Goal: Find specific page/section: Find specific page/section

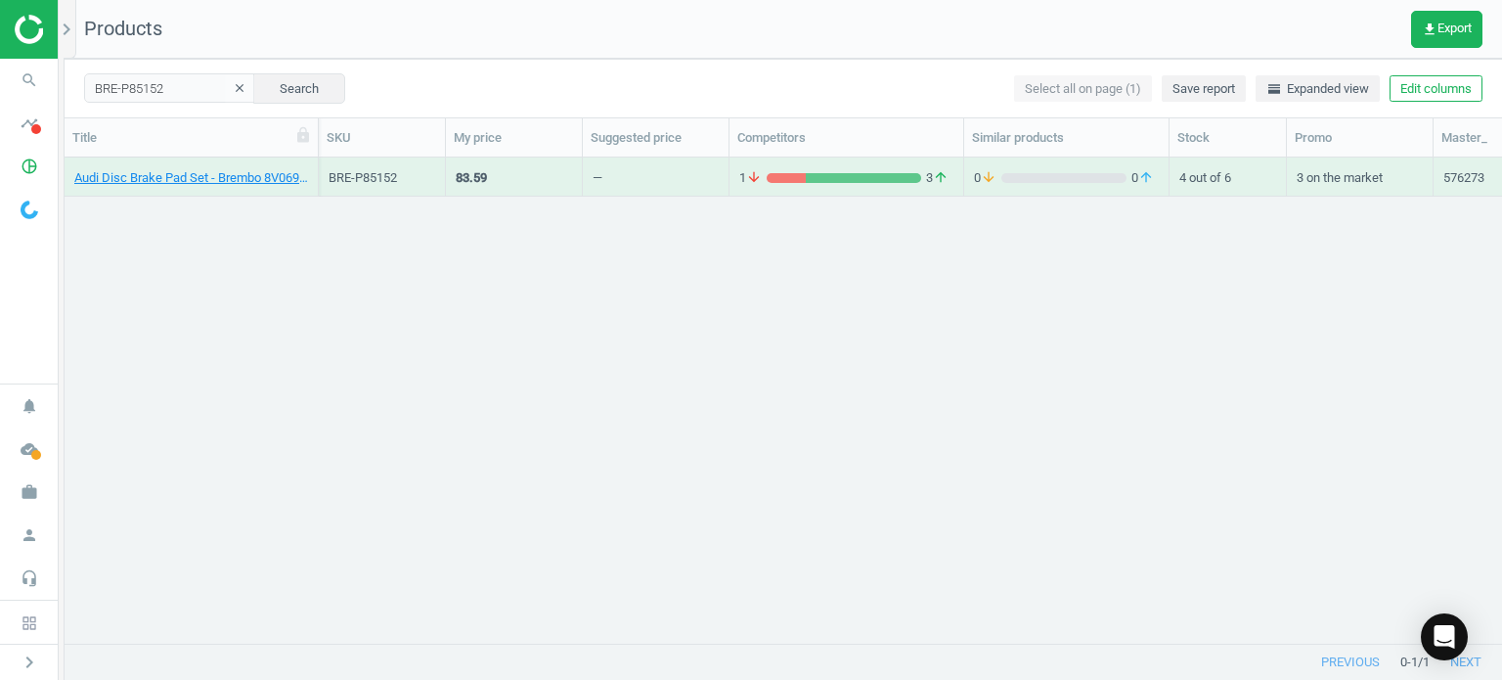
scroll to position [457, 1422]
click at [268, 172] on link "Audi Disc Brake Pad Set - Brembo 8V0698151M" at bounding box center [191, 178] width 234 height 18
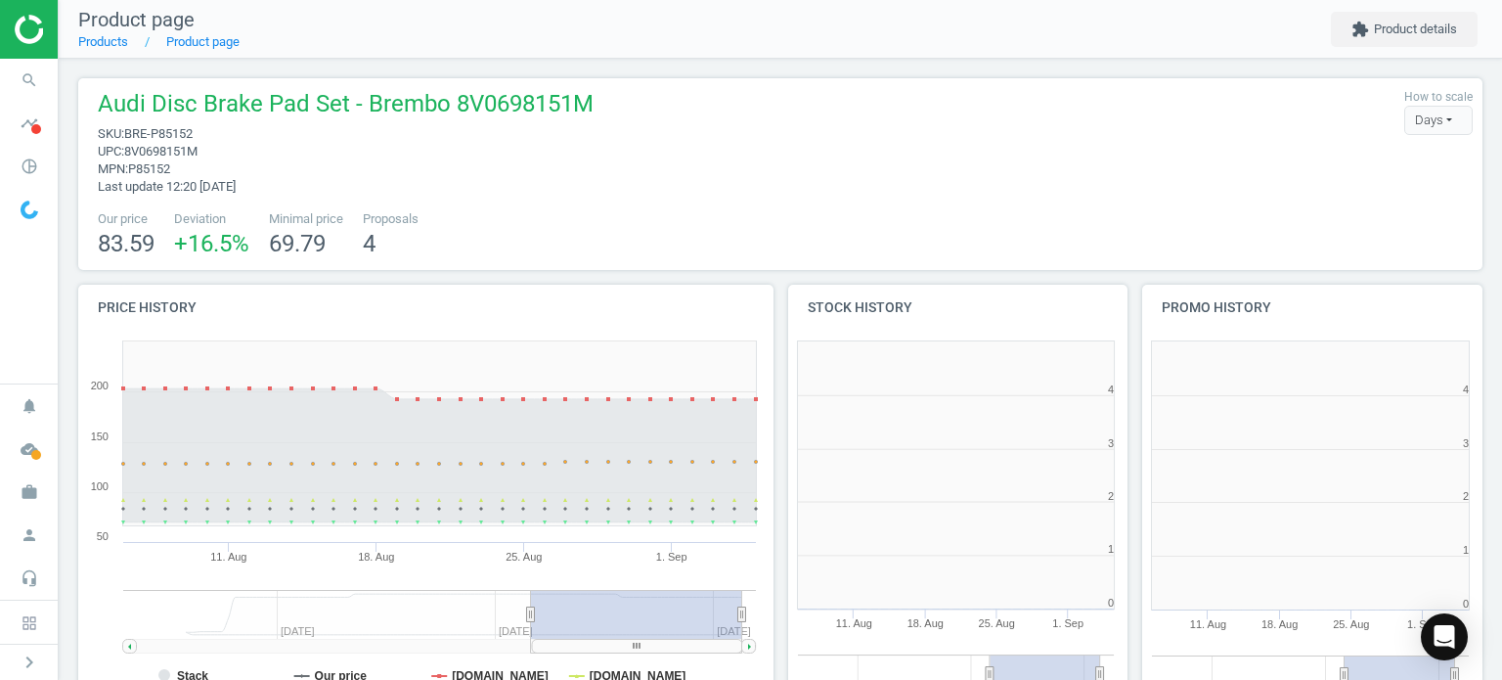
scroll to position [314, 1420]
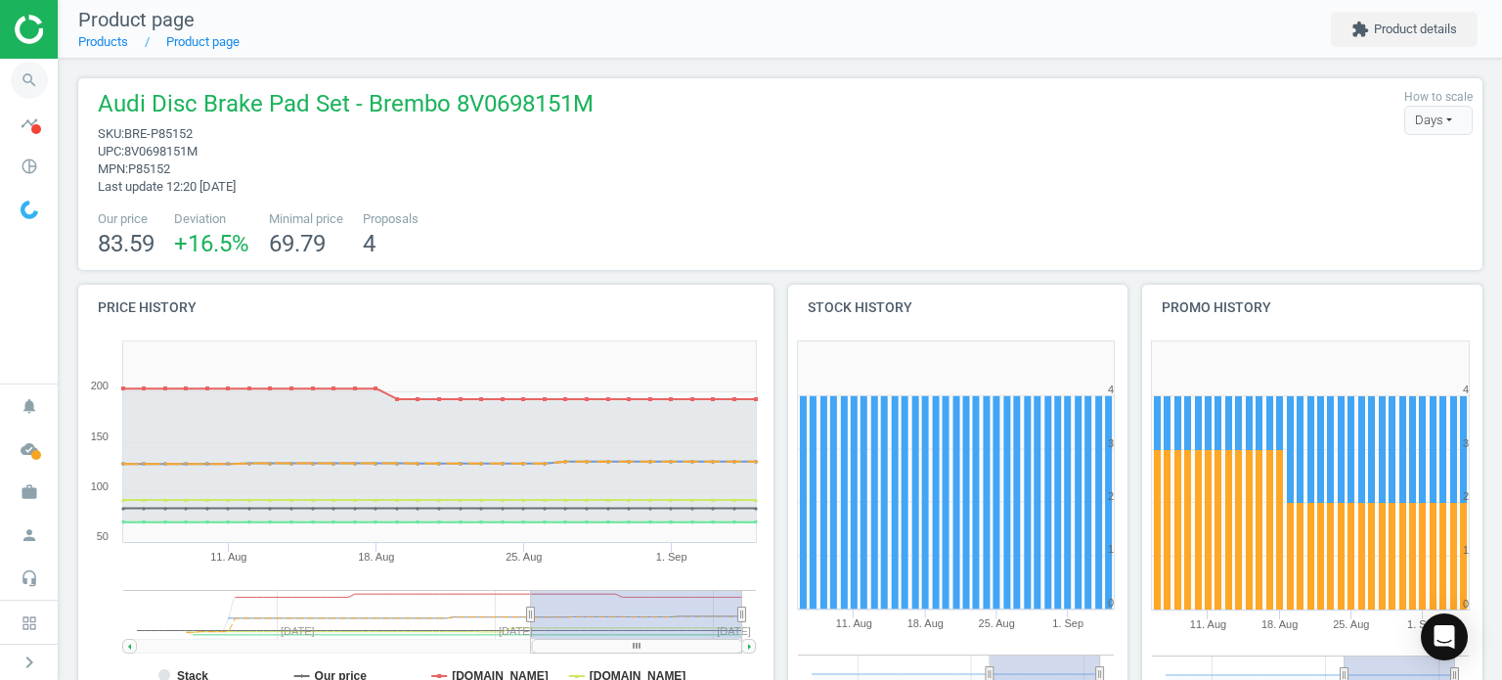
click at [19, 81] on icon "search" at bounding box center [29, 80] width 37 height 37
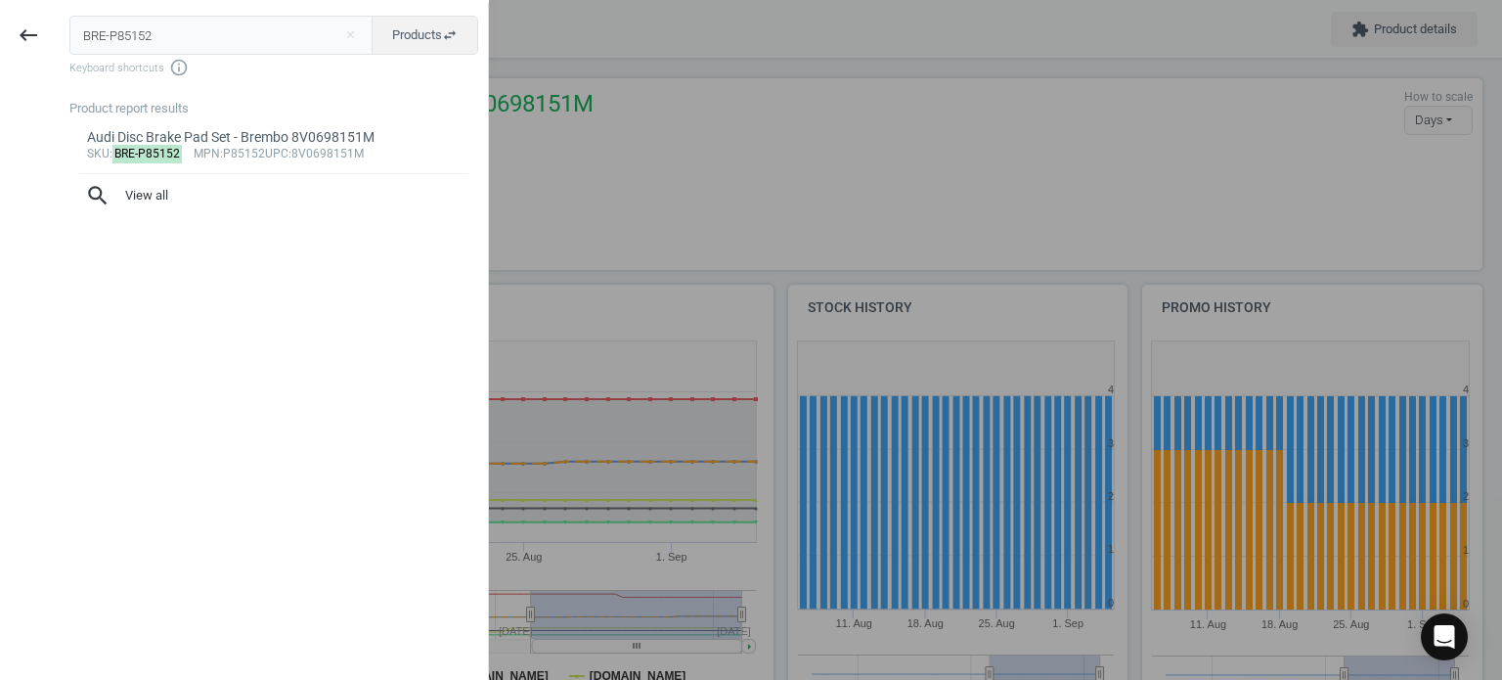
click at [258, 26] on input "BRE-P85152" at bounding box center [221, 35] width 304 height 39
type input "COH-11361703464"
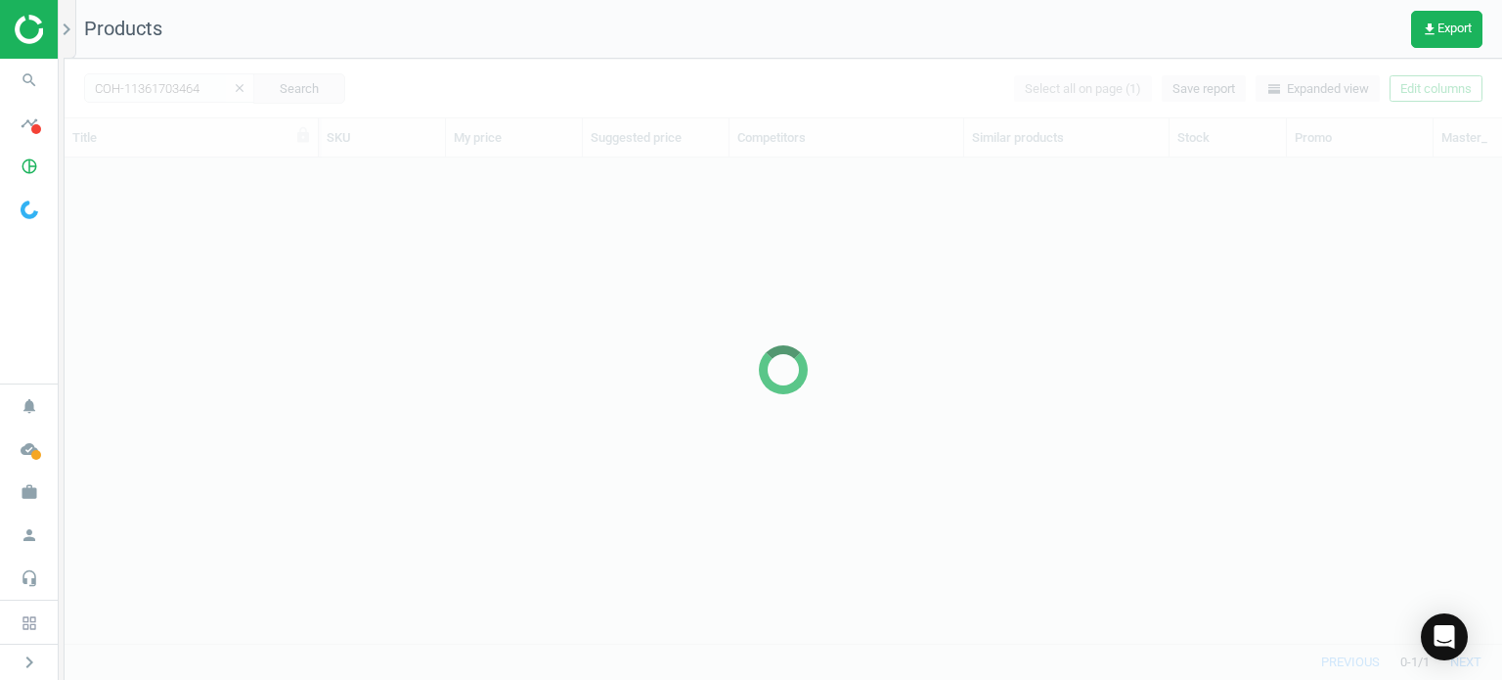
scroll to position [457, 1422]
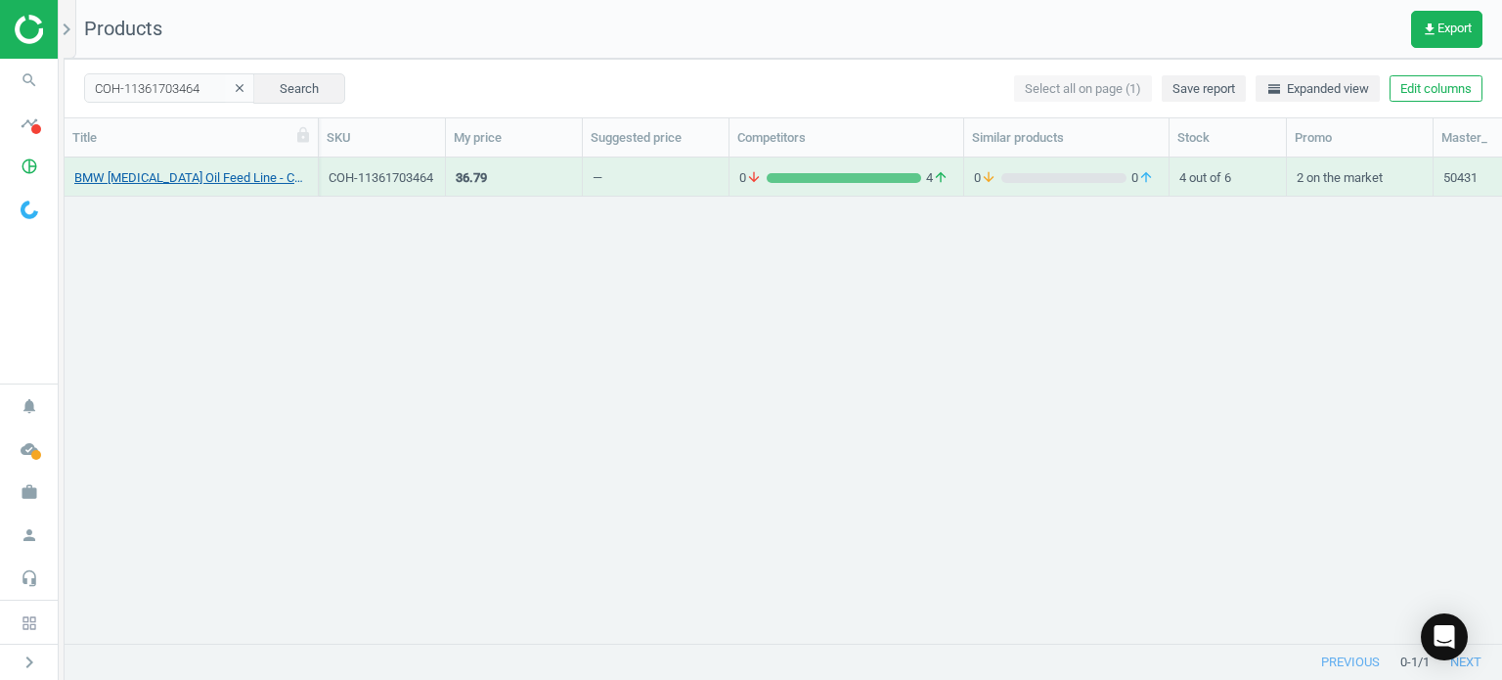
click at [160, 172] on link "BMW [MEDICAL_DATA] Oil Feed Line - Cohline 11361703464" at bounding box center [191, 178] width 234 height 18
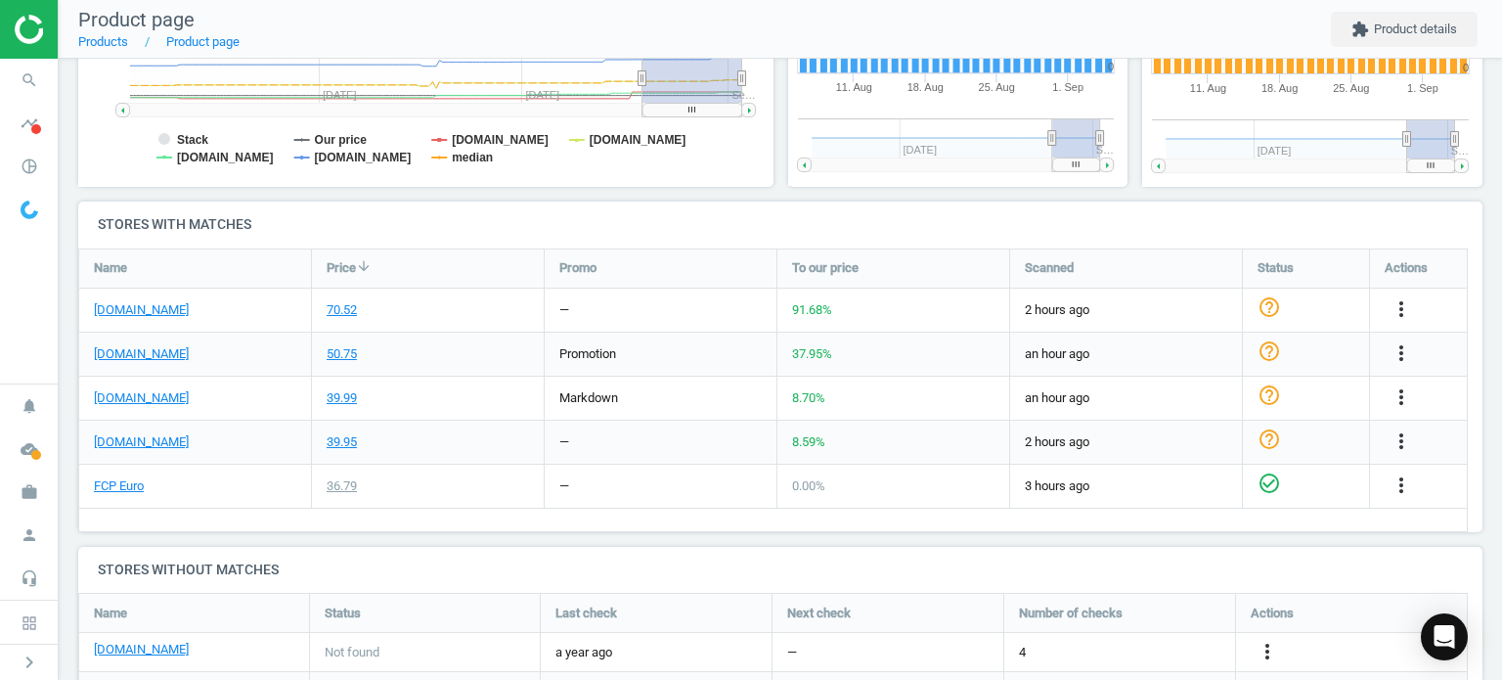
scroll to position [519, 0]
click at [152, 311] on link "[DOMAIN_NAME]" at bounding box center [141, 309] width 95 height 18
click at [124, 478] on link "FCP Euro" at bounding box center [119, 485] width 50 height 18
click at [20, 96] on icon "search" at bounding box center [29, 80] width 37 height 37
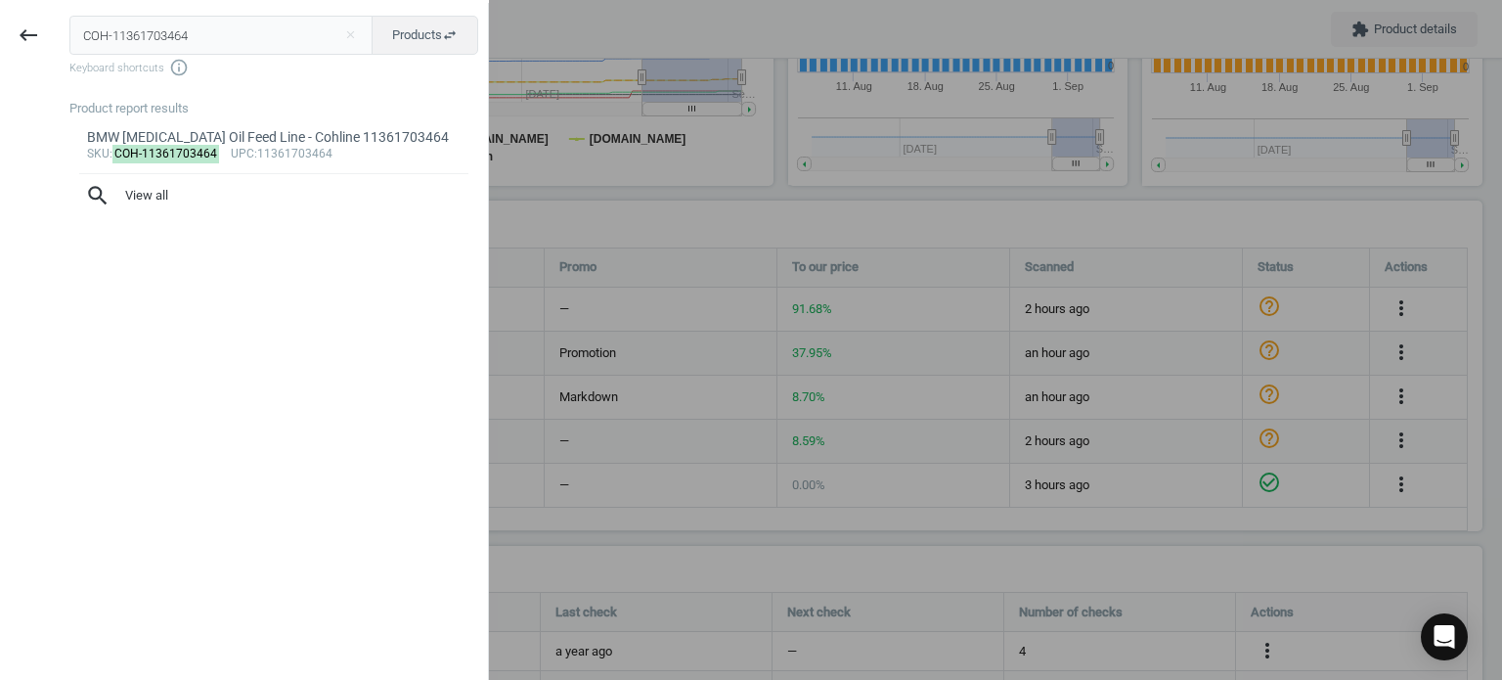
click at [124, 42] on input "COH-11361703464" at bounding box center [221, 35] width 304 height 39
type input "CON-7PK1647"
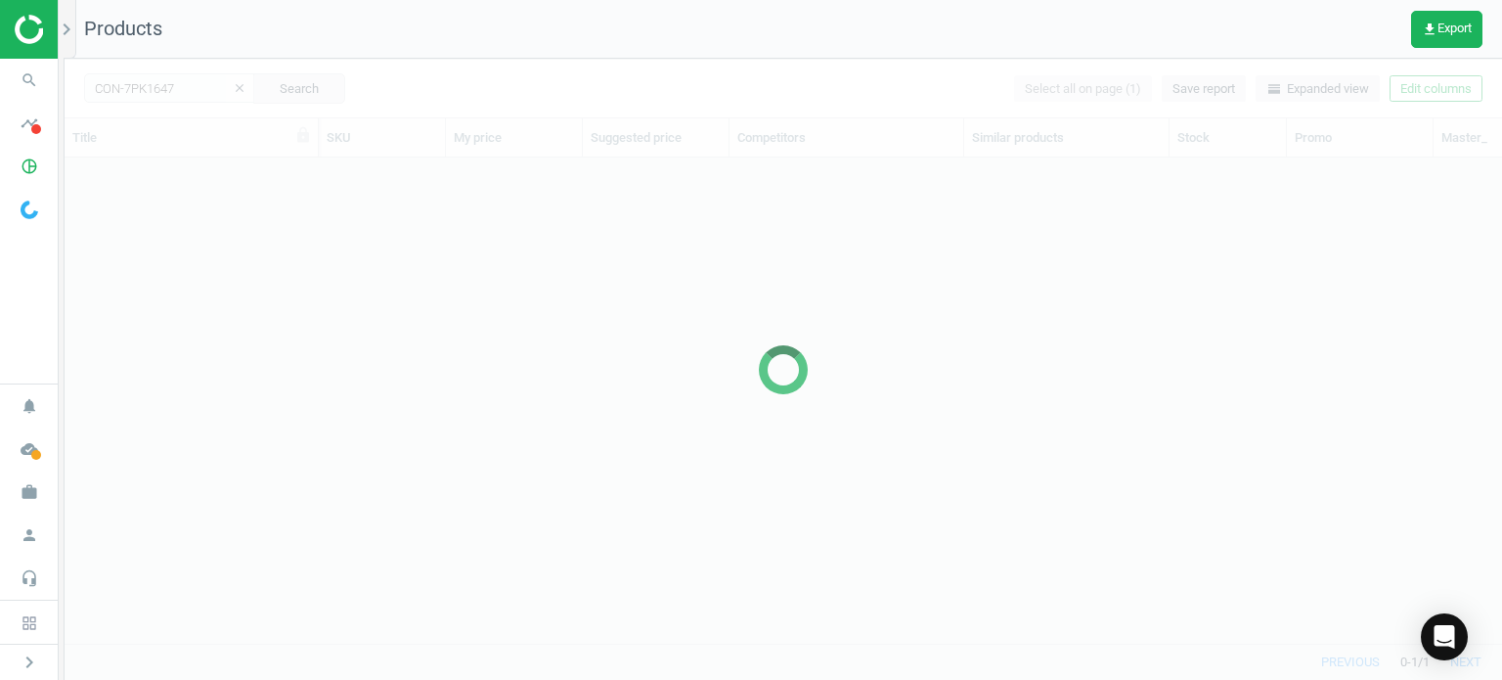
scroll to position [457, 1422]
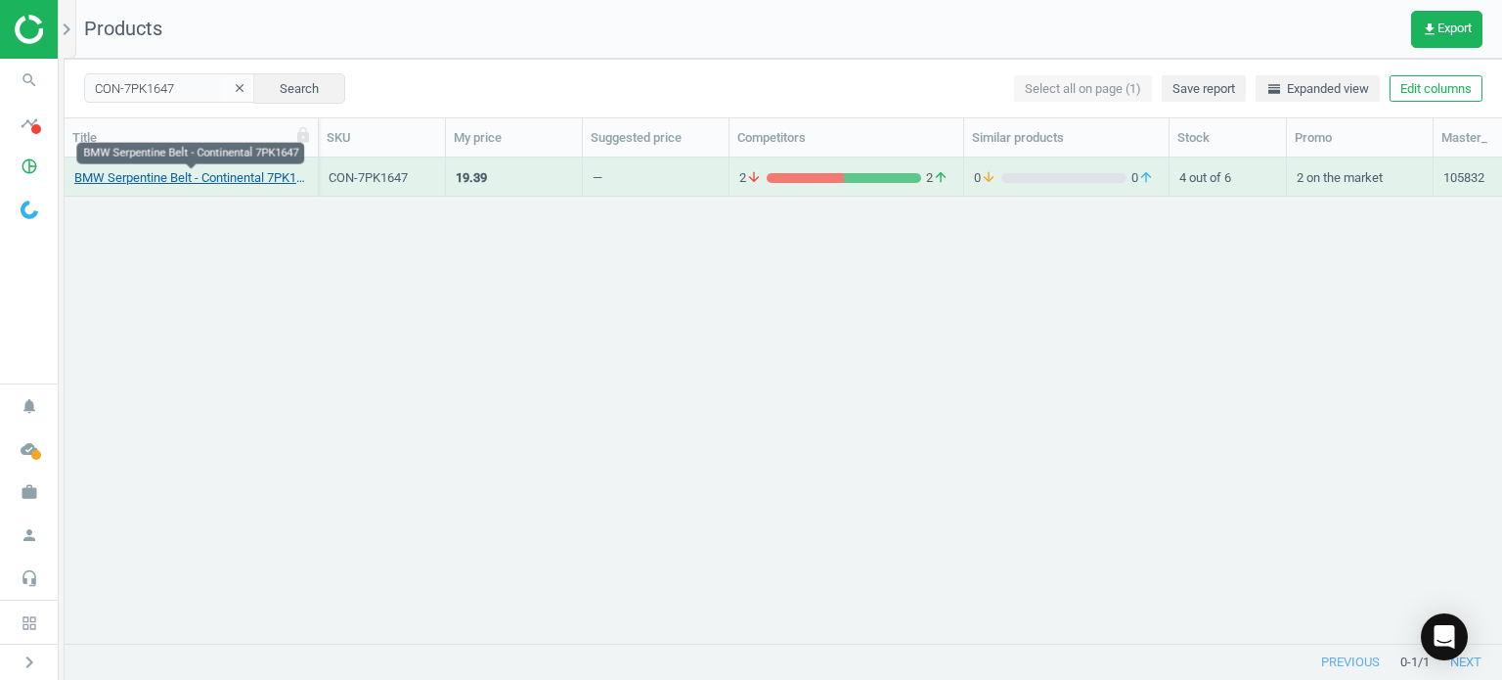
click at [211, 179] on link "BMW Serpentine Belt - Continental 7PK1647" at bounding box center [191, 178] width 234 height 18
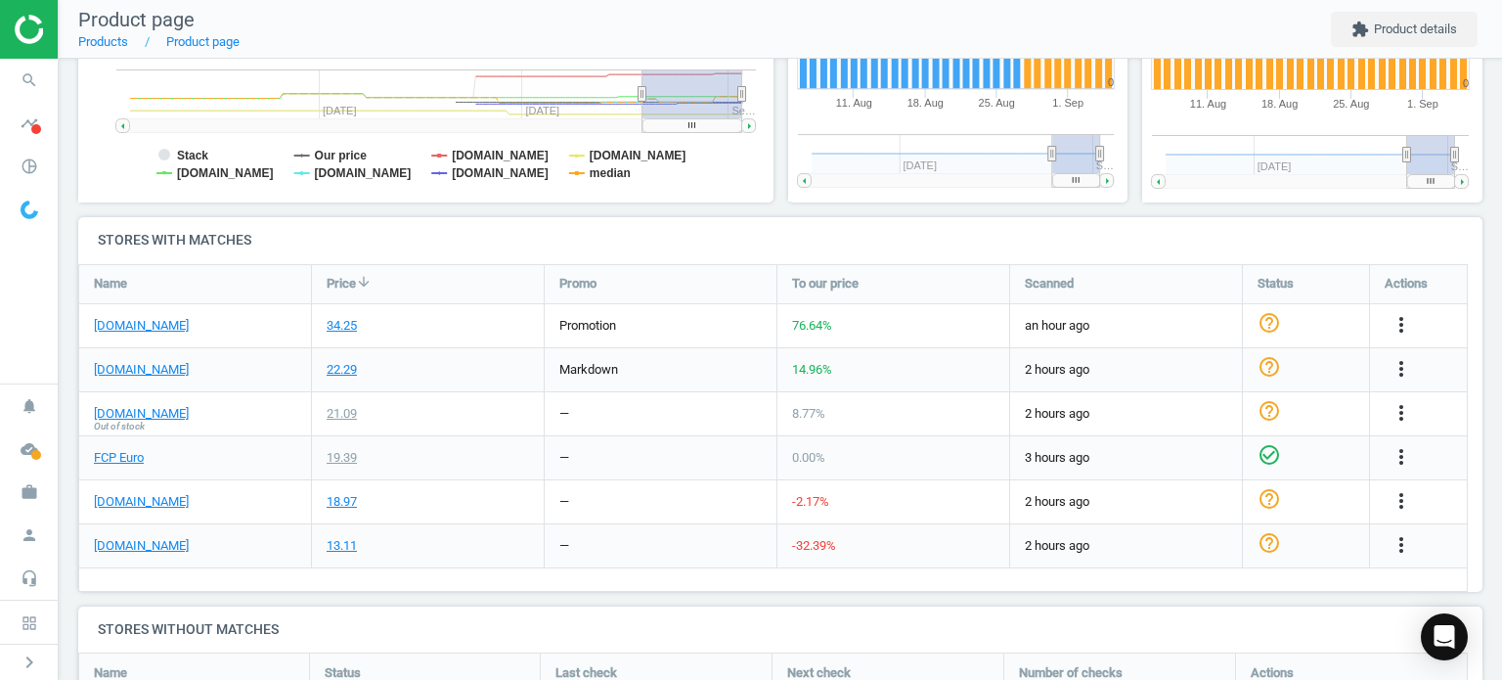
scroll to position [523, 0]
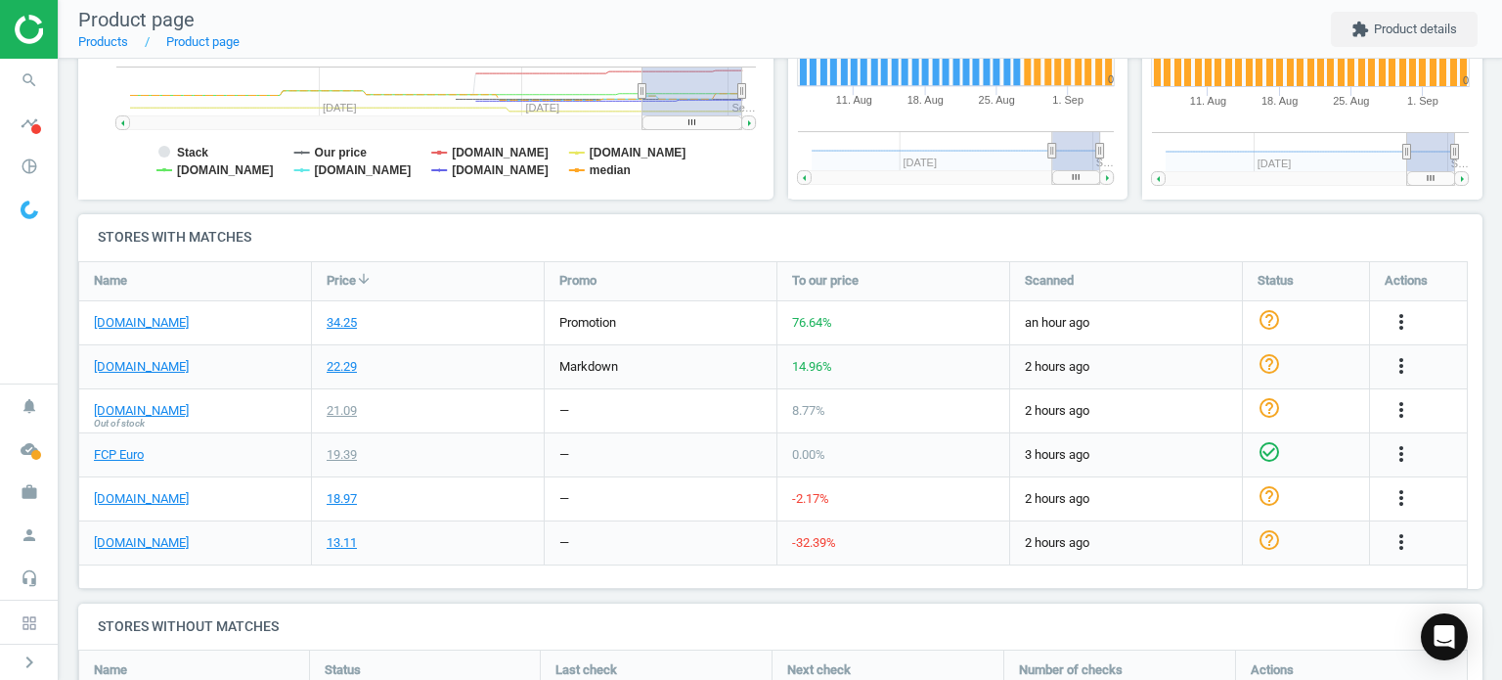
click at [148, 331] on div "[DOMAIN_NAME]" at bounding box center [195, 322] width 232 height 43
click at [142, 328] on link "[DOMAIN_NAME]" at bounding box center [141, 323] width 95 height 18
click at [134, 457] on link "FCP Euro" at bounding box center [119, 455] width 50 height 18
click at [40, 79] on icon "search" at bounding box center [29, 80] width 37 height 37
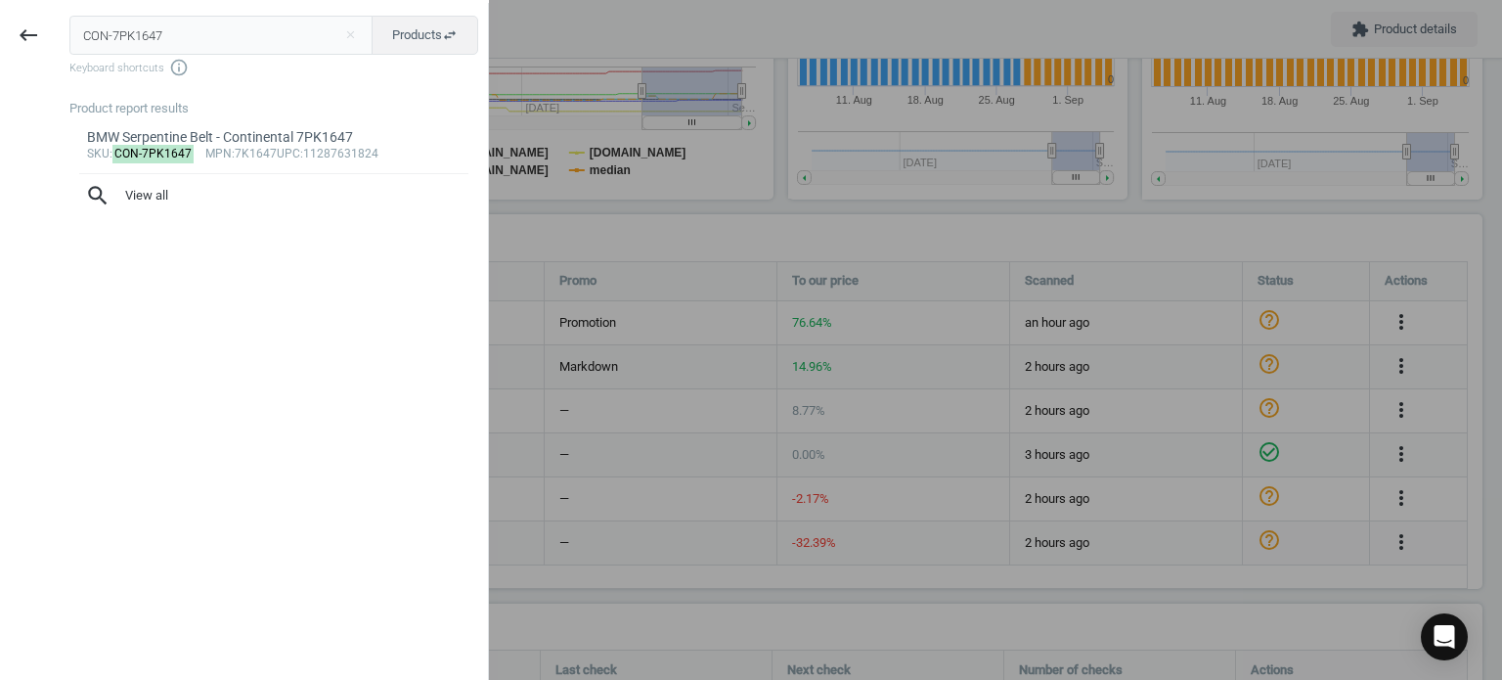
click at [226, 26] on input "CON-7PK1647" at bounding box center [221, 35] width 304 height 39
type input "CON-8PK1400"
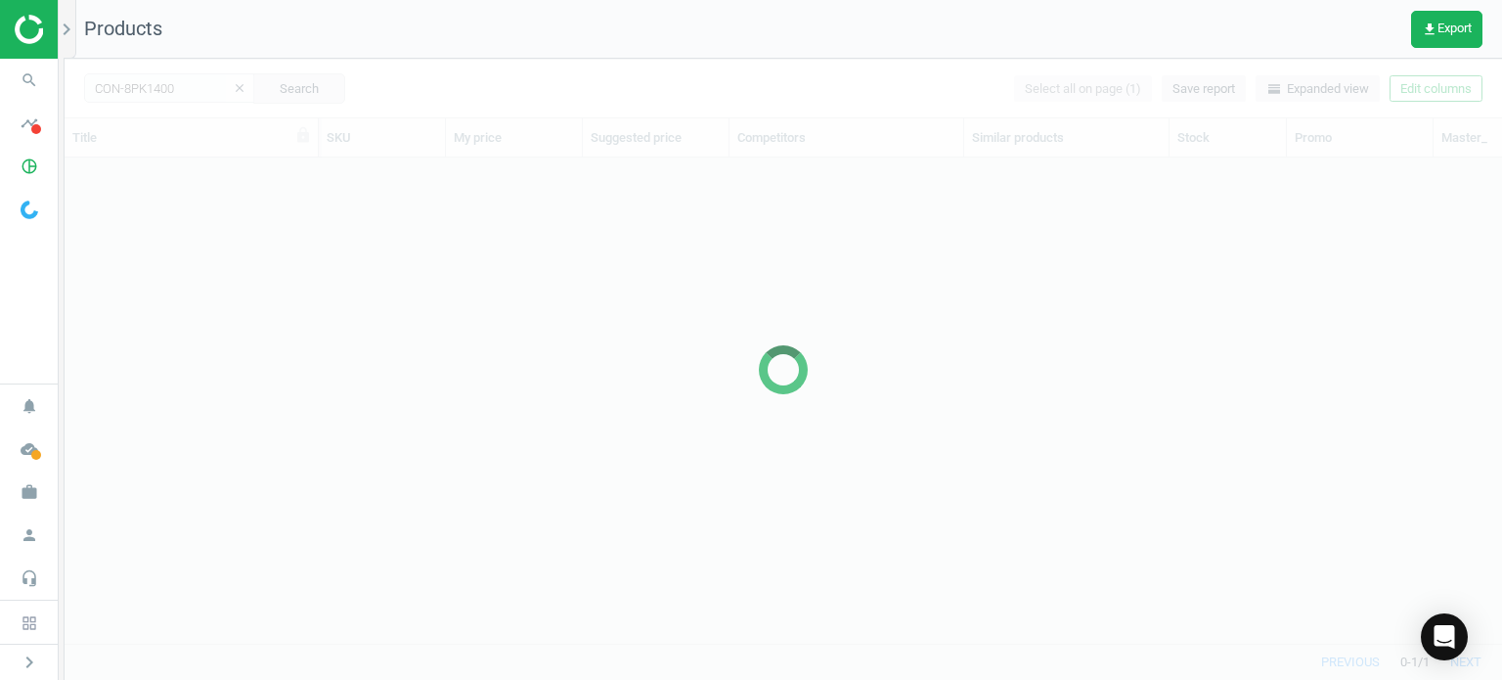
scroll to position [457, 1422]
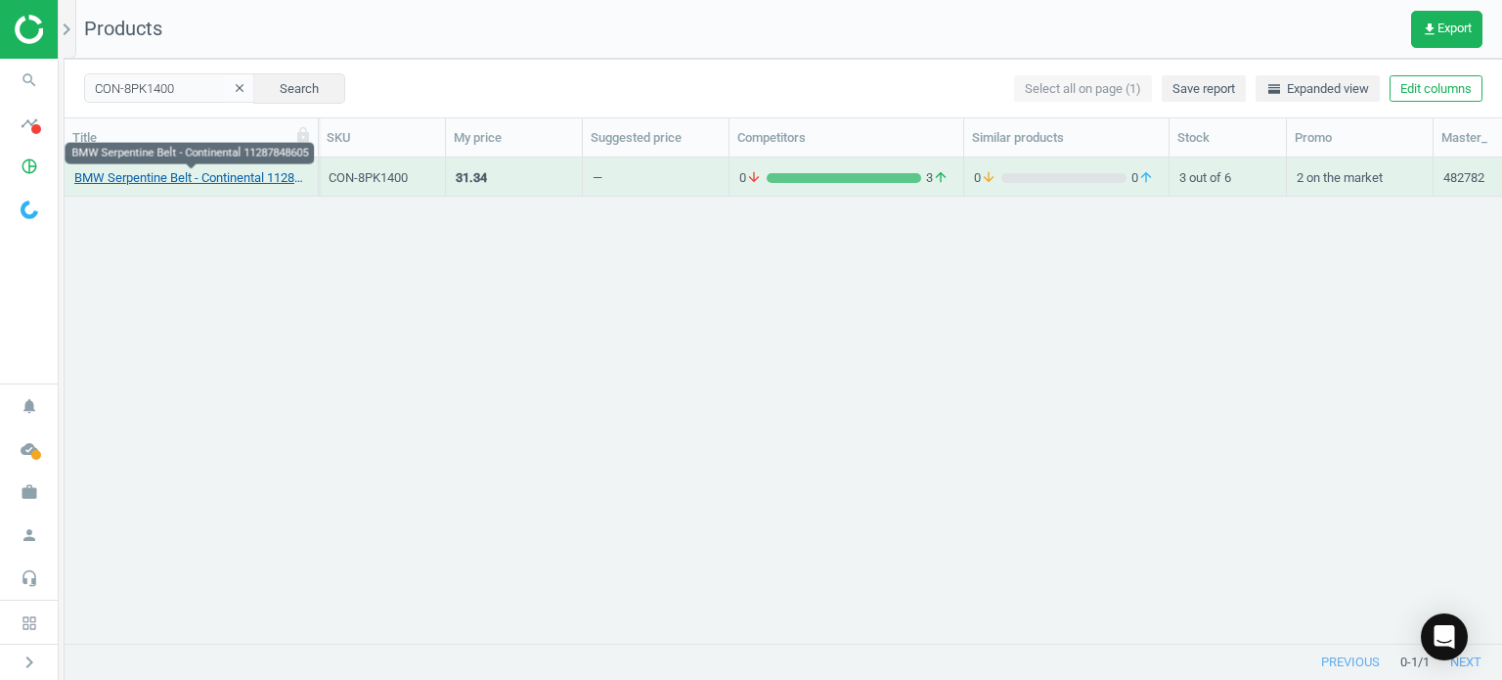
click at [176, 178] on link "BMW Serpentine Belt - Continental 11287848605" at bounding box center [191, 178] width 234 height 18
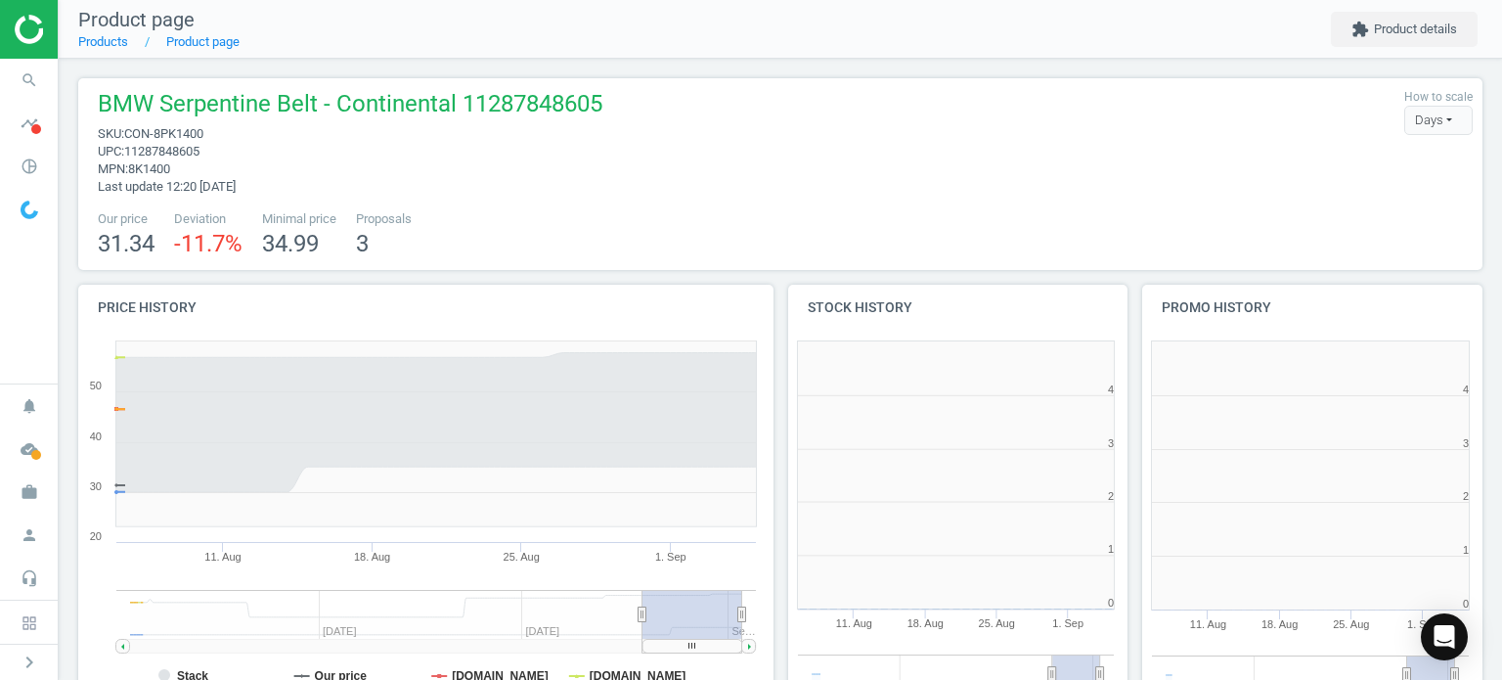
scroll to position [421, 718]
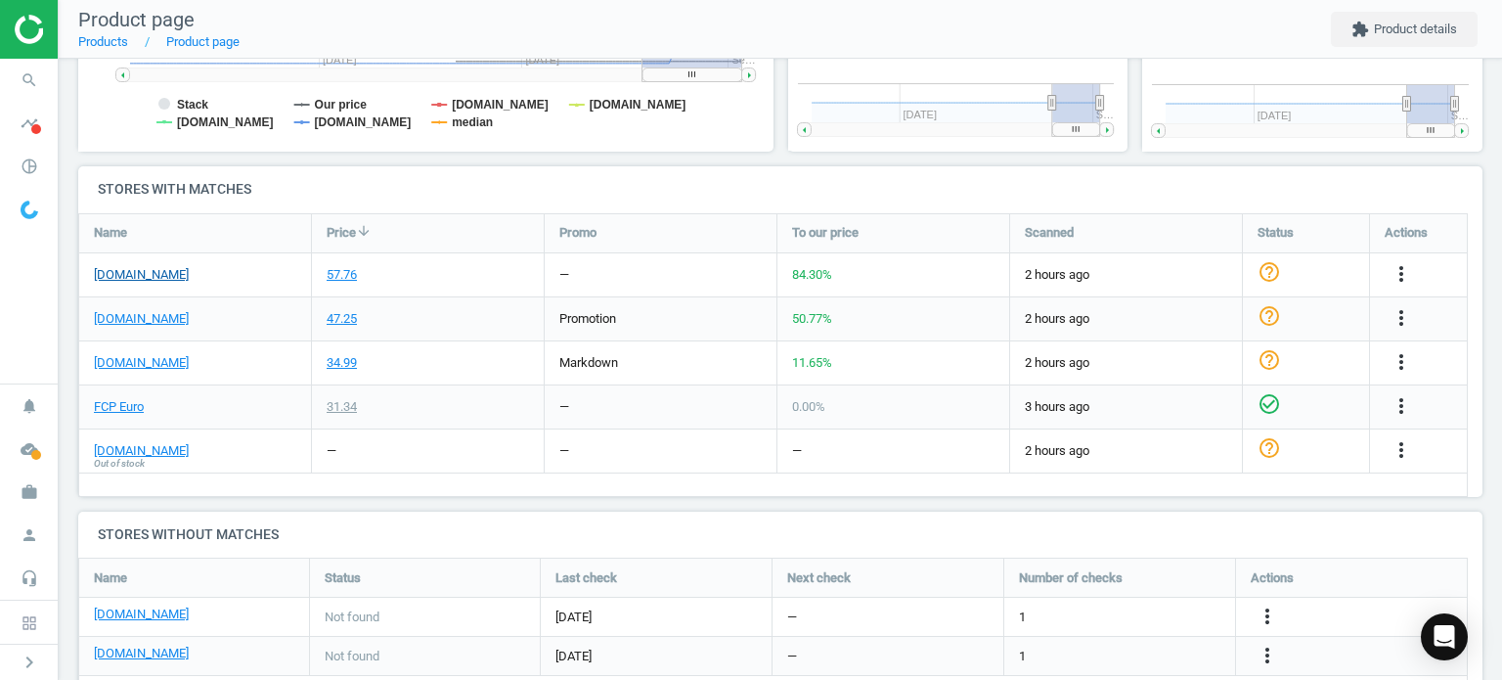
click at [153, 281] on link "[DOMAIN_NAME]" at bounding box center [141, 275] width 95 height 18
click at [110, 414] on div "FCP Euro" at bounding box center [195, 406] width 232 height 43
click at [103, 410] on link "FCP Euro" at bounding box center [119, 407] width 50 height 18
click at [21, 73] on icon "search" at bounding box center [29, 80] width 37 height 37
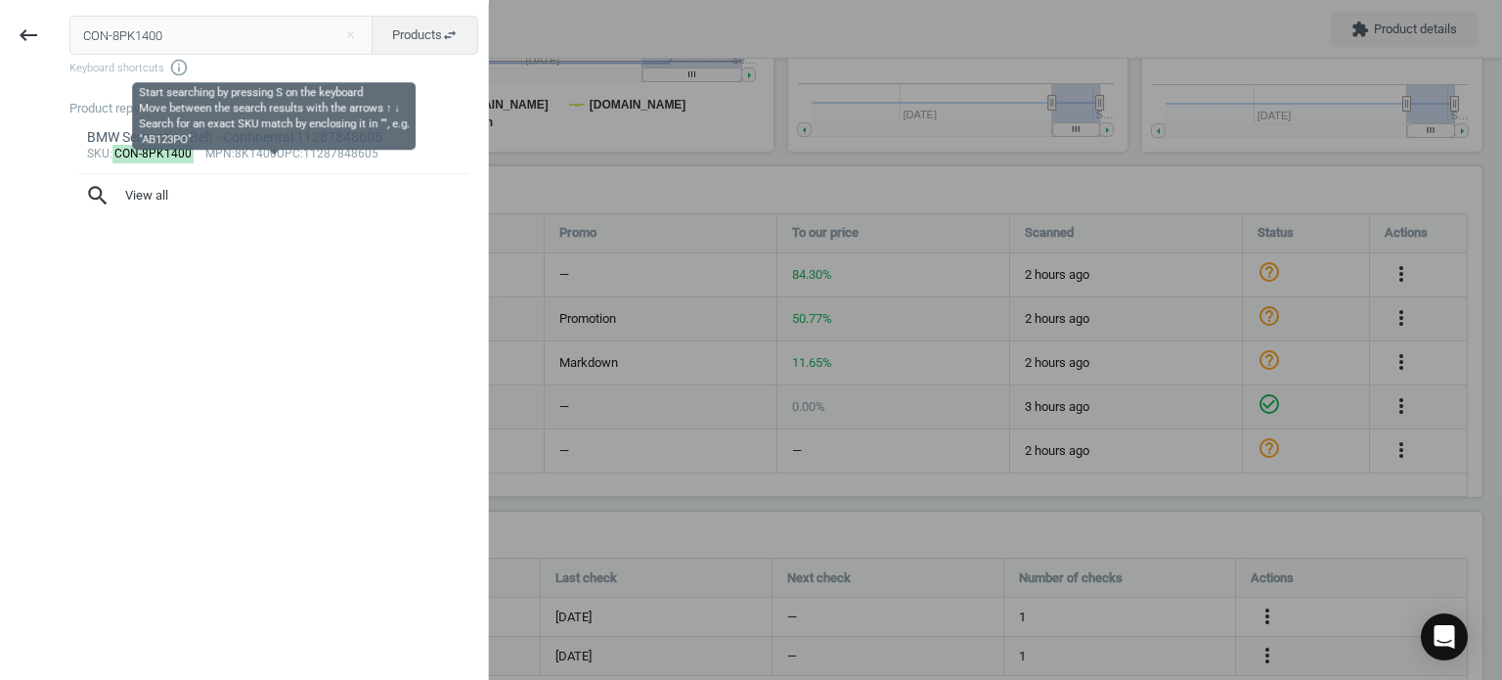
click at [184, 58] on span "Keyboard shortcuts info_outline" at bounding box center [273, 68] width 409 height 20
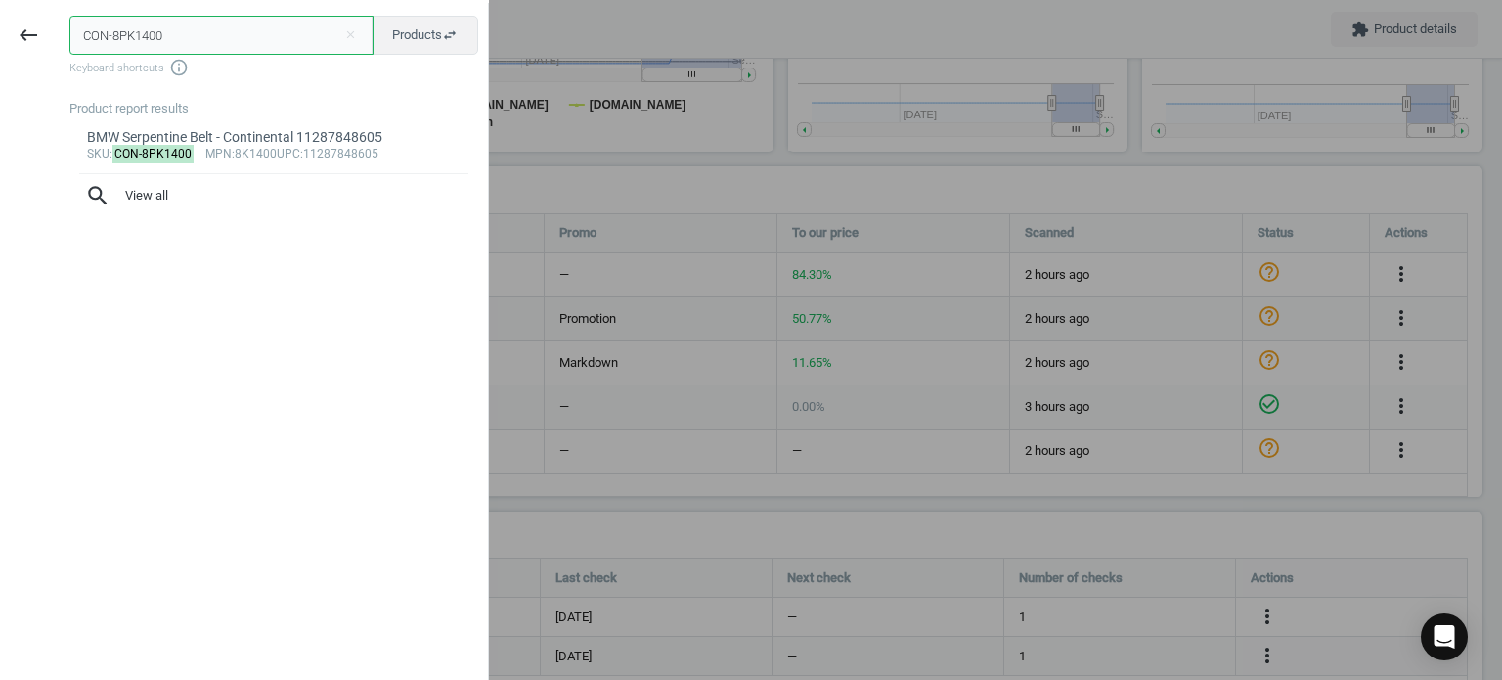
click at [179, 53] on input "CON-8PK1400" at bounding box center [221, 35] width 304 height 39
paste input "TO-601627"
type input "CTO-601627"
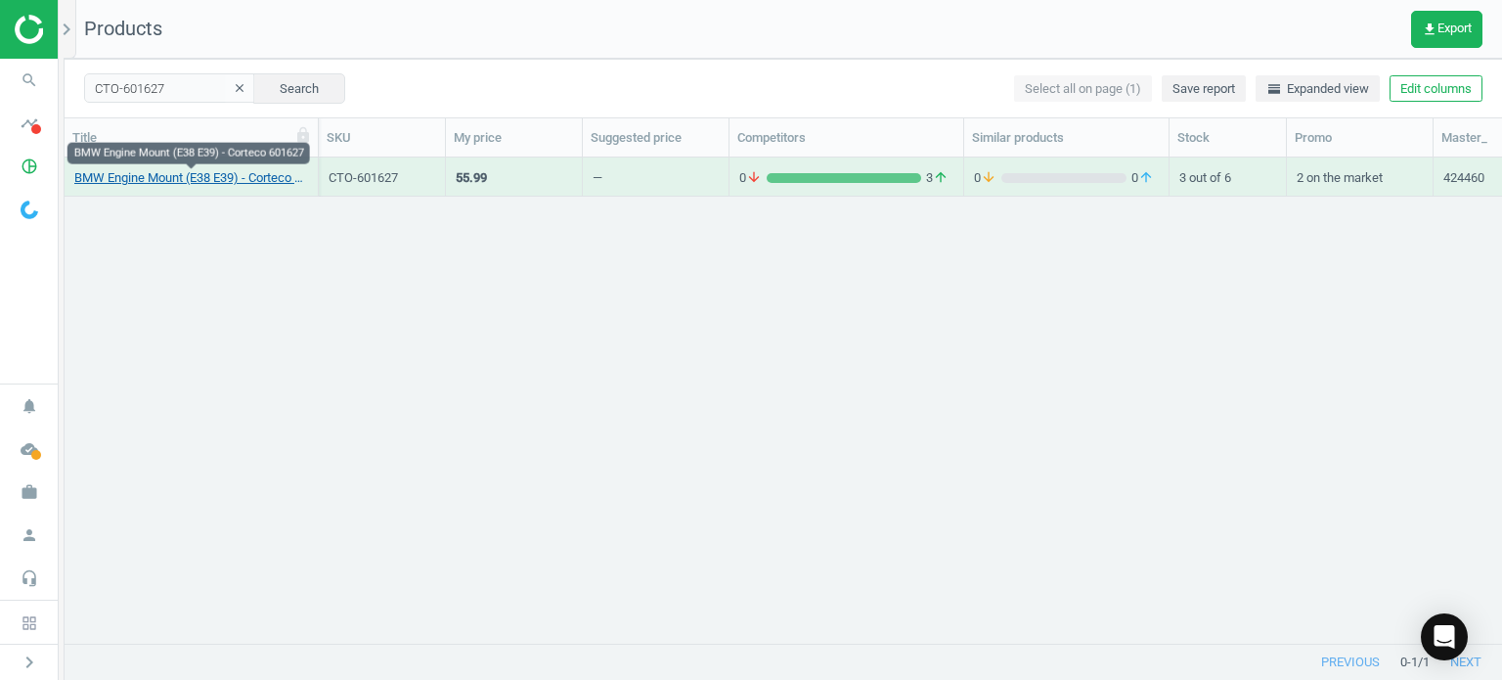
click at [191, 179] on link "BMW Engine Mount (E38 E39) - Corteco 601627" at bounding box center [191, 178] width 234 height 18
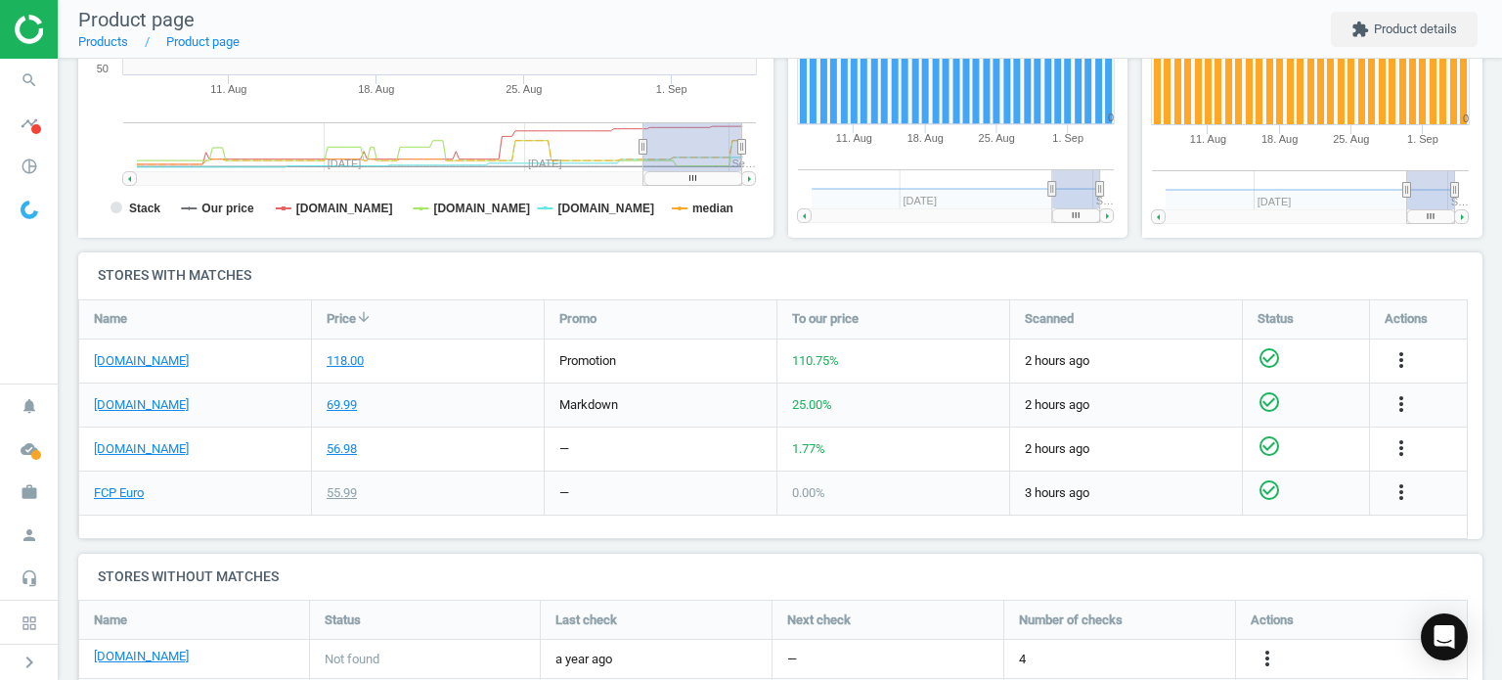
scroll to position [606, 0]
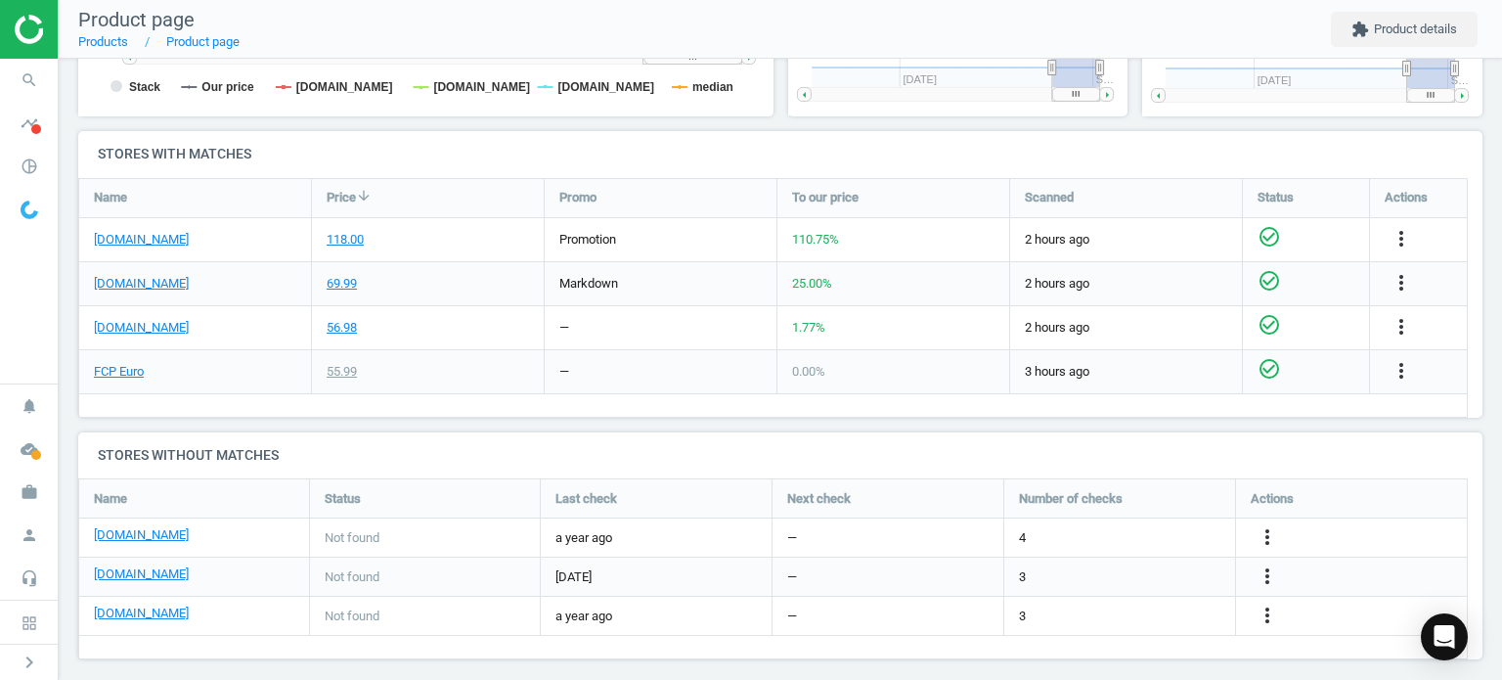
drag, startPoint x: 265, startPoint y: 296, endPoint x: 375, endPoint y: 147, distance: 186.0
click at [375, 147] on h4 "Stores with matches" at bounding box center [780, 154] width 1404 height 46
click at [164, 242] on link "[DOMAIN_NAME]" at bounding box center [141, 240] width 95 height 18
click at [110, 363] on link "FCP Euro" at bounding box center [119, 372] width 50 height 18
click at [29, 82] on icon "search" at bounding box center [29, 80] width 37 height 37
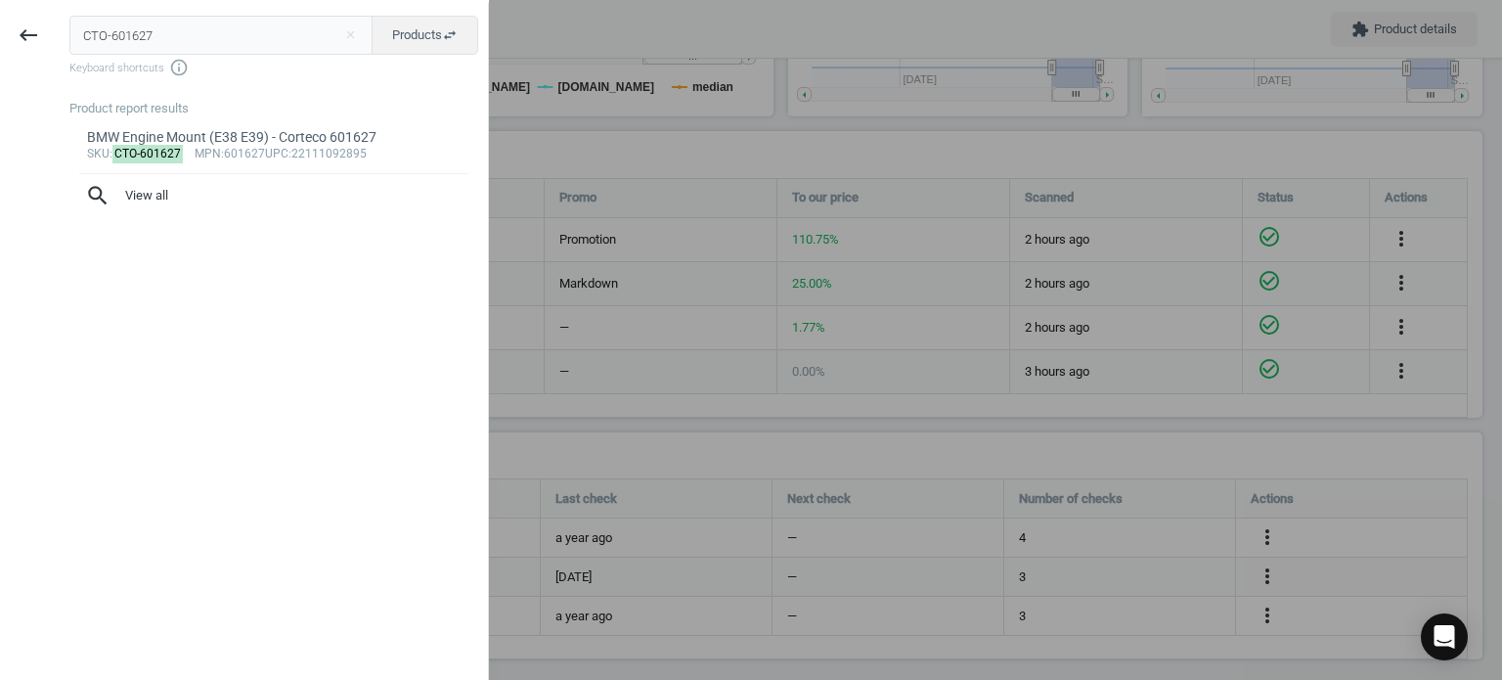
click at [170, 30] on input "CTO-601627" at bounding box center [221, 35] width 304 height 39
type input "CTO-601632"
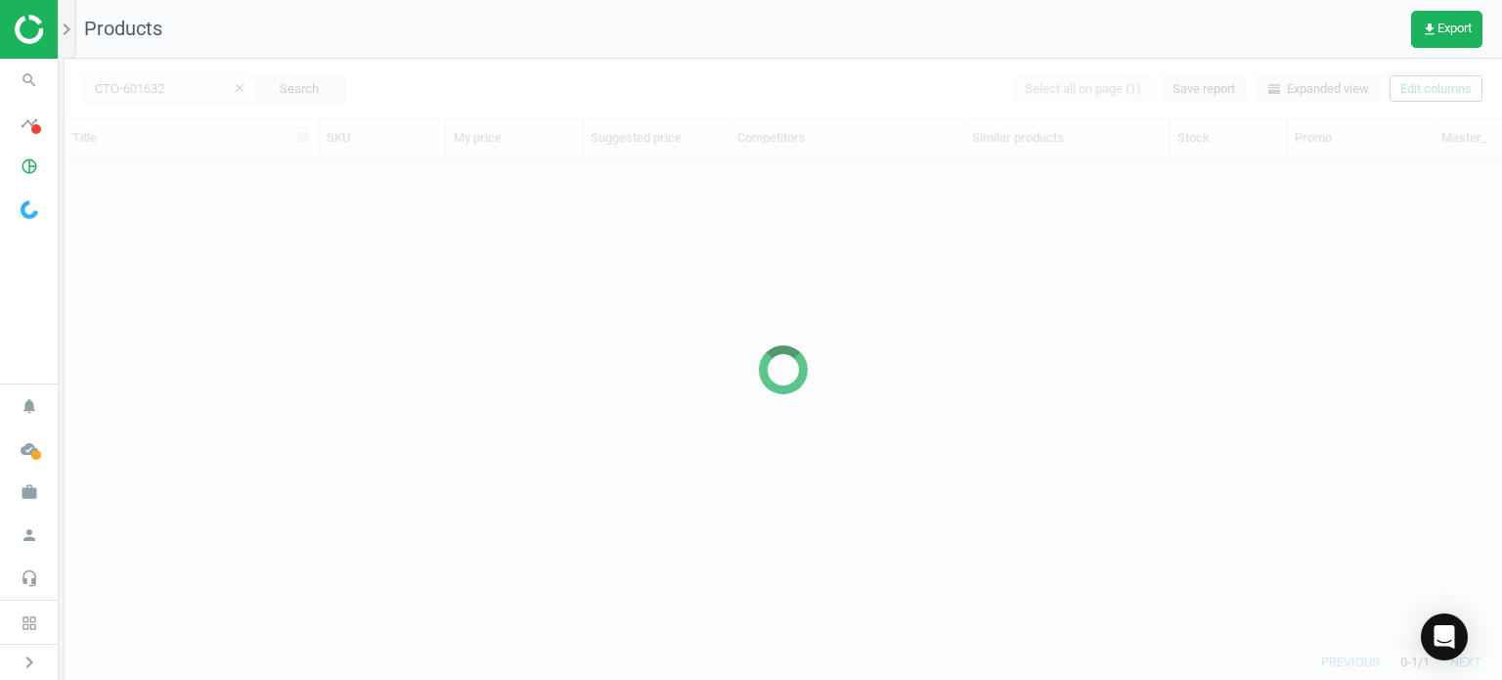
scroll to position [457, 1422]
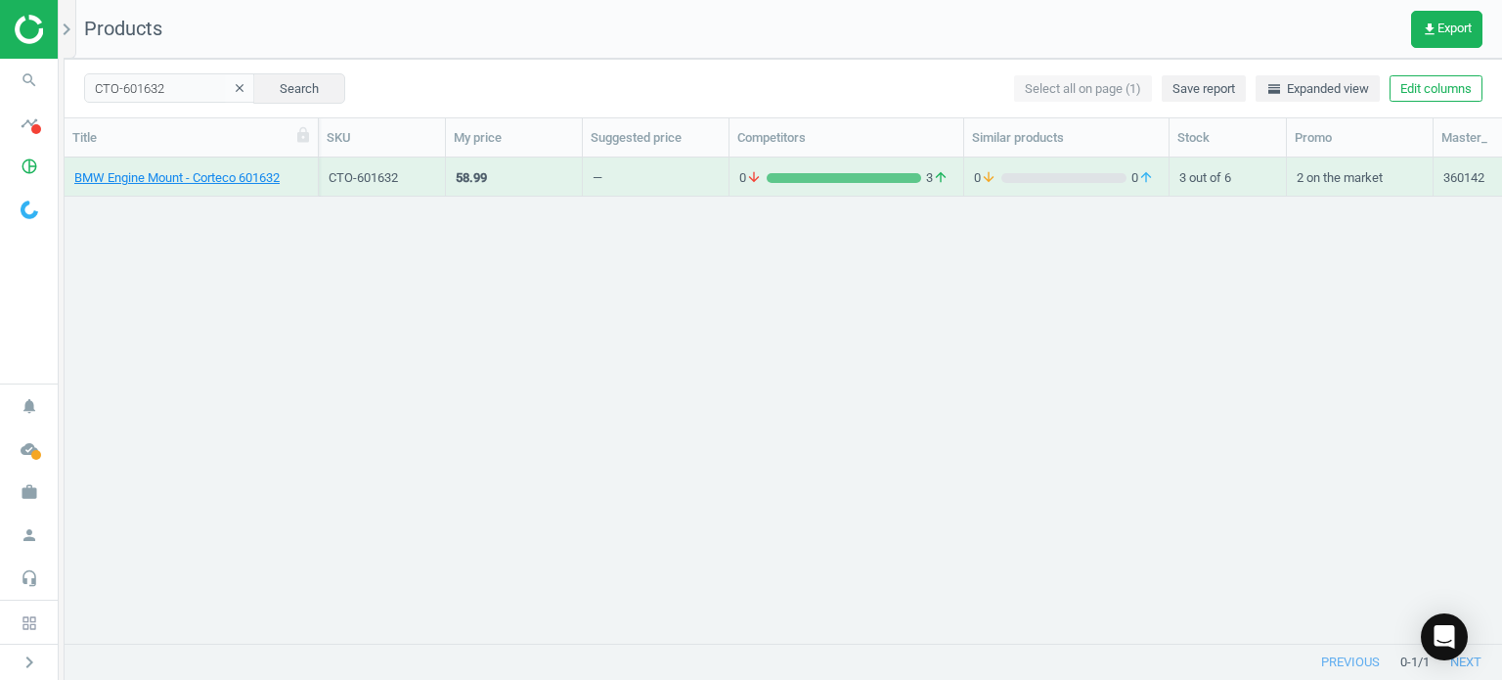
click at [176, 195] on div "BMW Engine Mount - Corteco 601632" at bounding box center [192, 176] width 254 height 39
click at [163, 182] on link "BMW Engine Mount - Corteco 601632" at bounding box center [176, 178] width 205 height 18
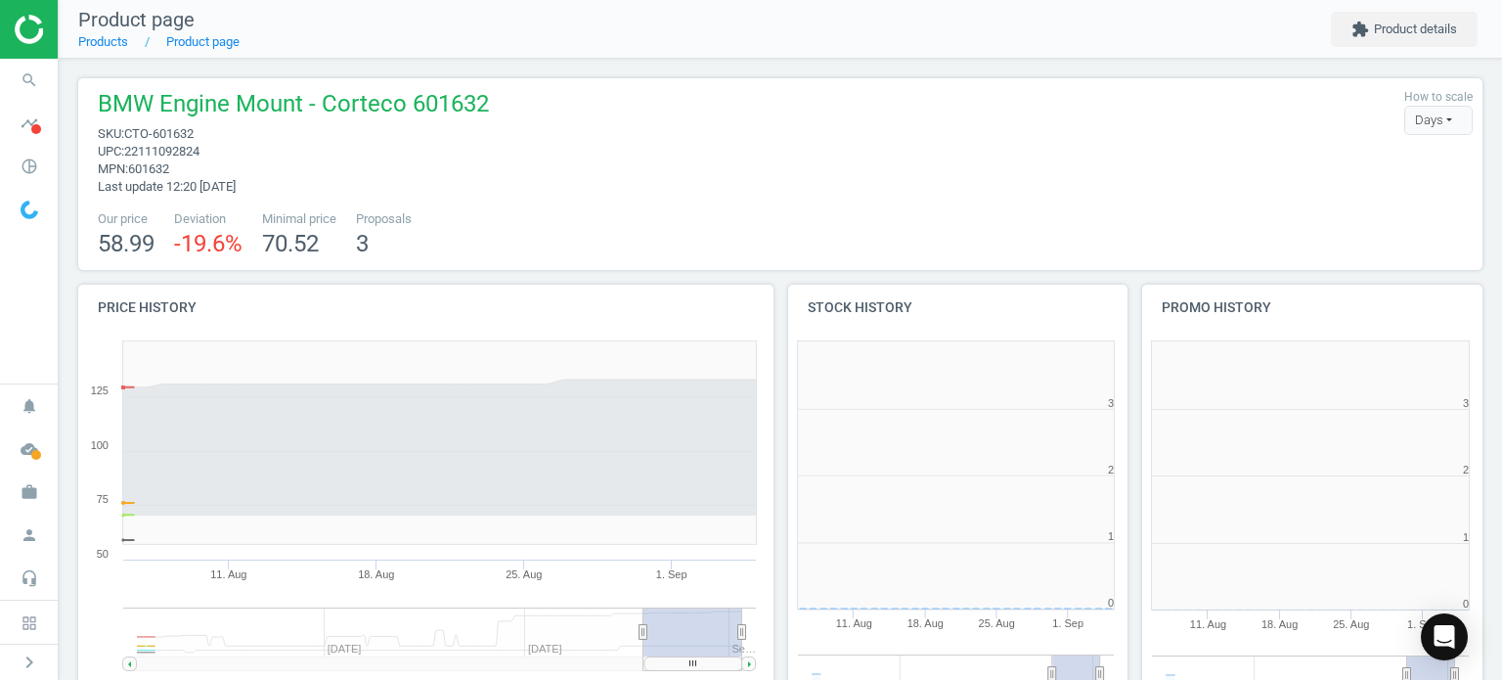
scroll to position [421, 366]
